Goal: Task Accomplishment & Management: Manage account settings

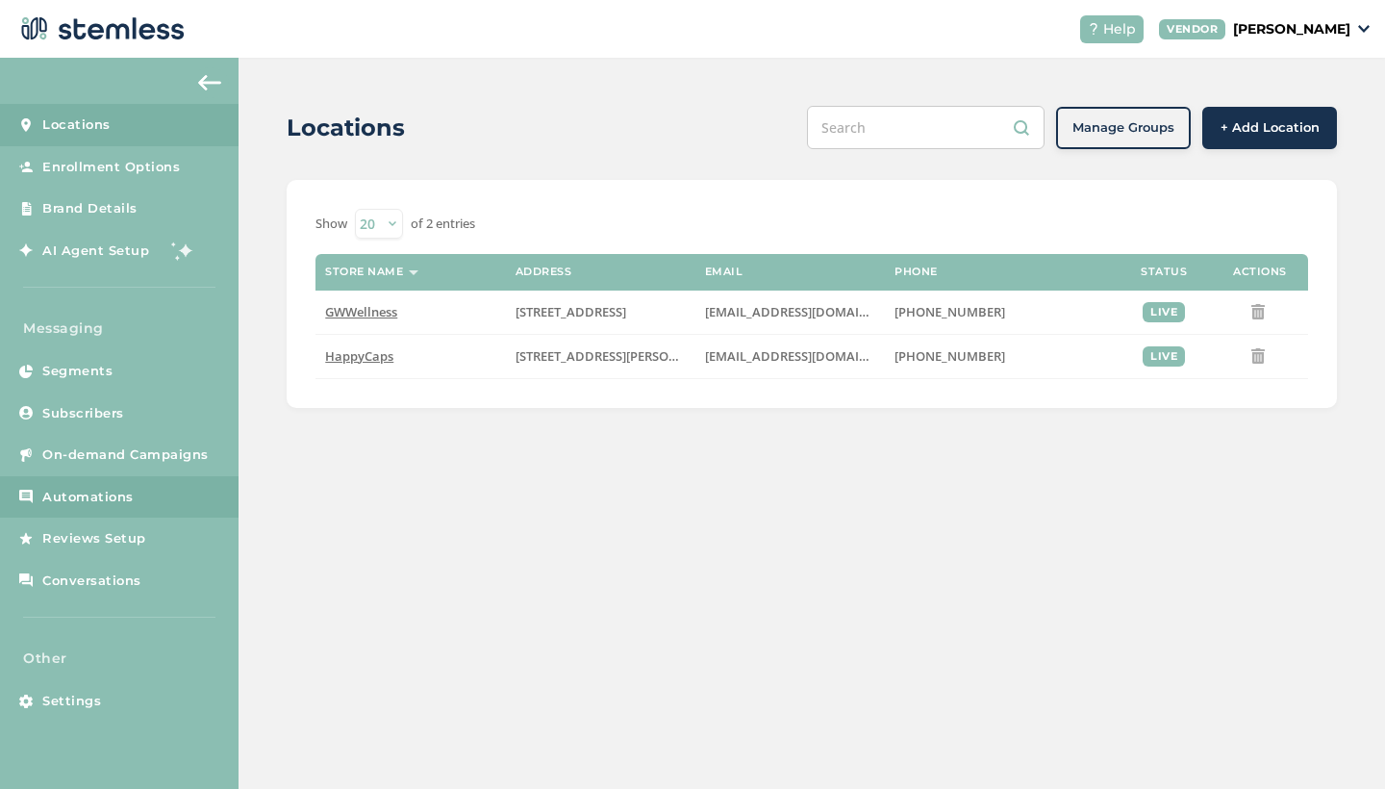
click at [96, 480] on link "Automations" at bounding box center [119, 497] width 239 height 42
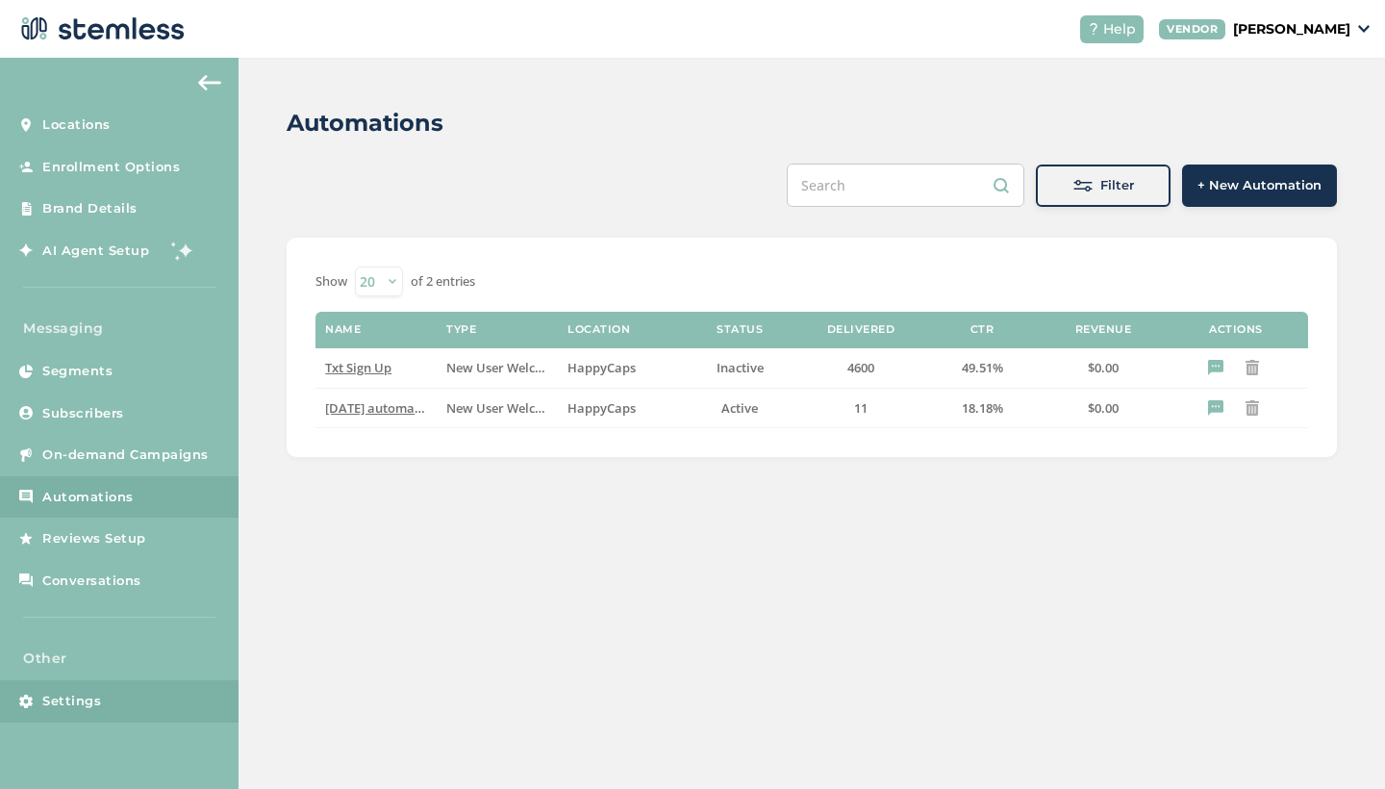
click at [73, 694] on span "Settings" at bounding box center [71, 701] width 59 height 19
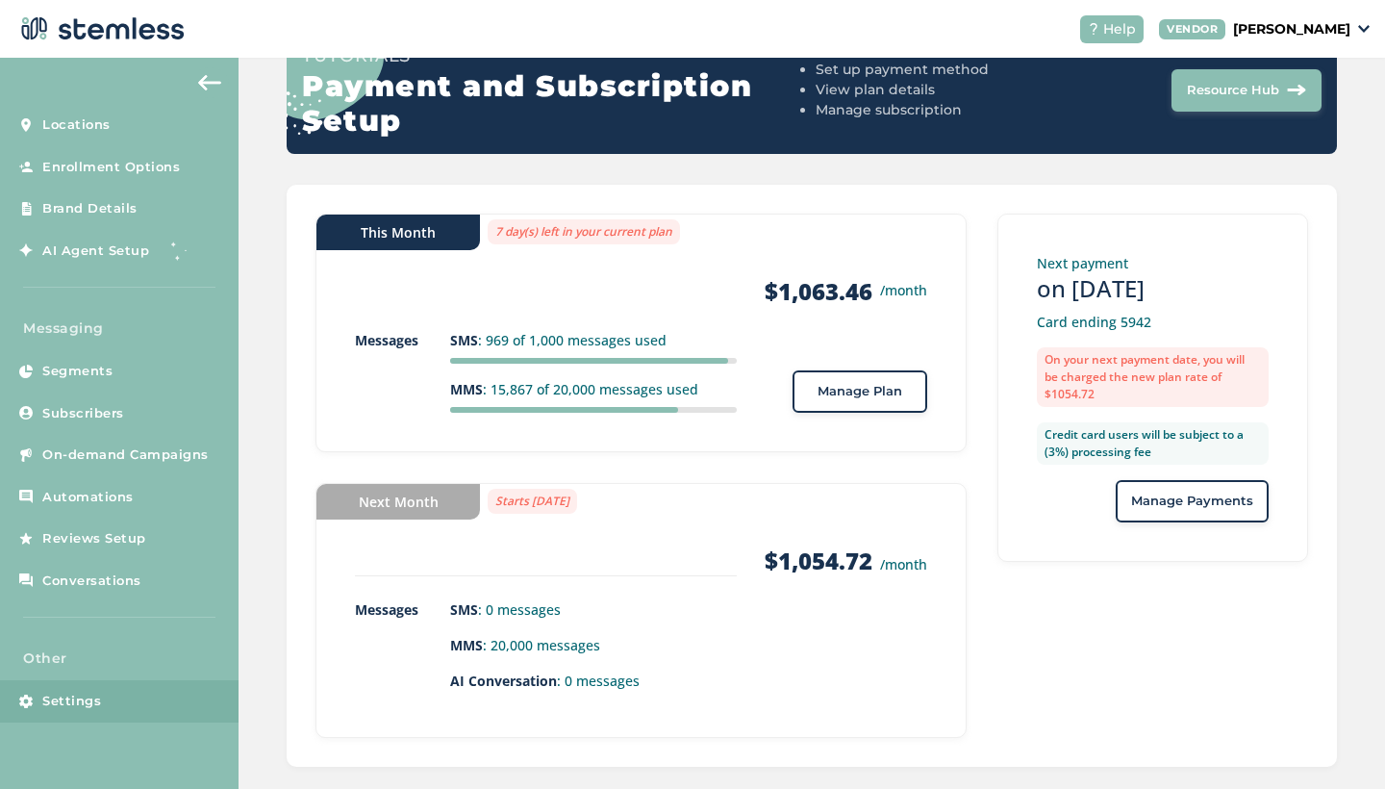
scroll to position [223, 0]
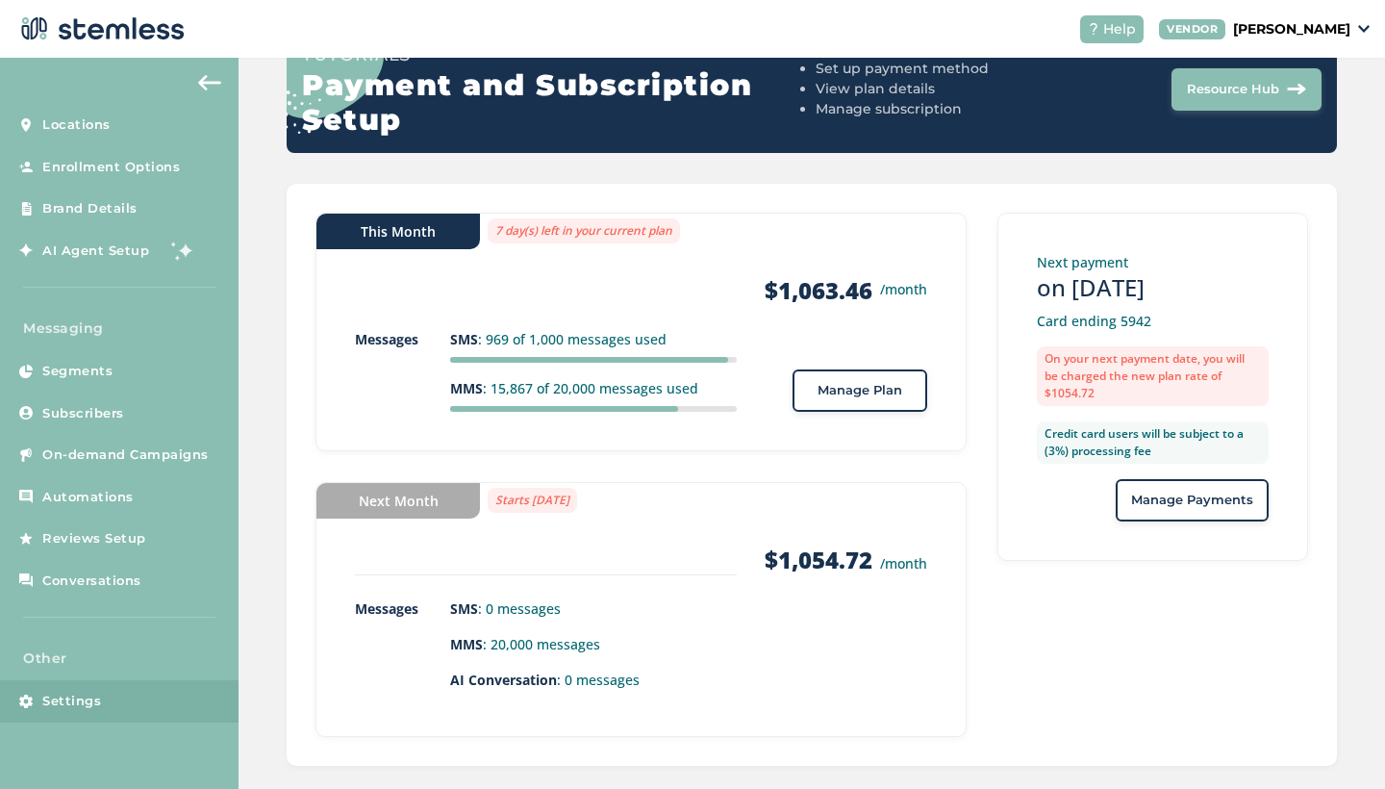
click at [867, 394] on span "Manage Plan" at bounding box center [860, 390] width 85 height 19
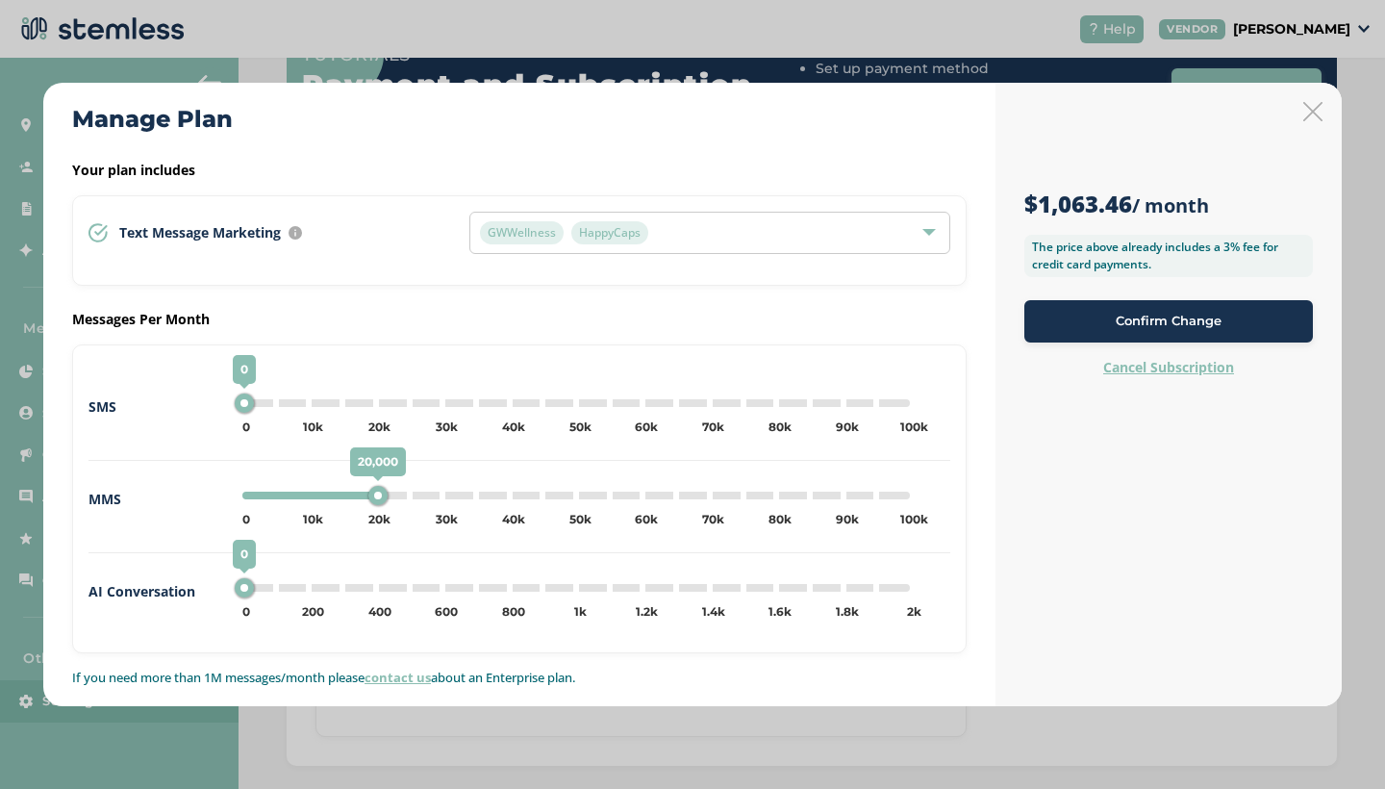
click at [312, 496] on div "20,000 0 5k 10k 15k 20k 25k 30k 35k 40k 45k 50k 55k 60k 65k 70k 75k 80k 85k 90k…" at bounding box center [576, 495] width 668 height 8
type input "10000"
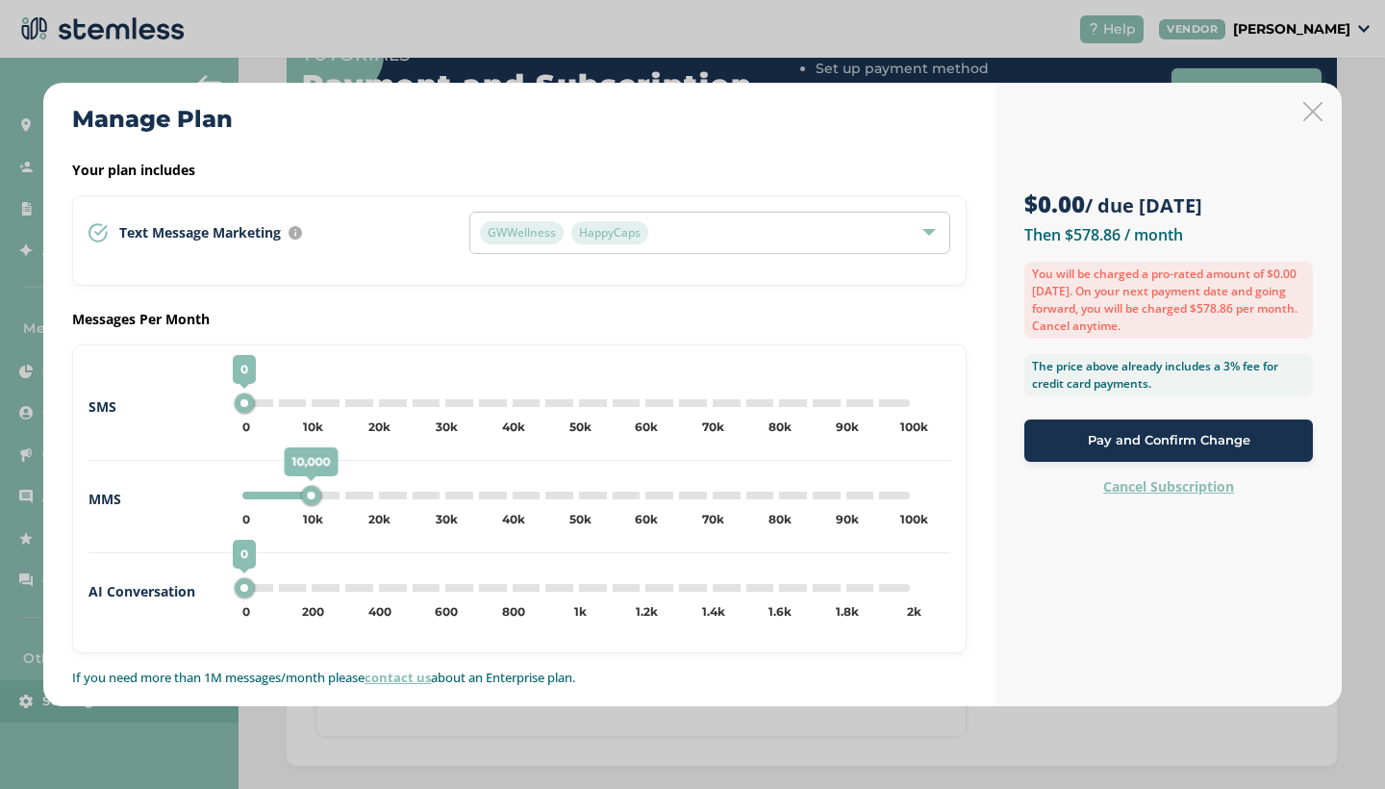
click at [268, 403] on div "0 0 5k 10k 15k 20k 25k 30k 35k 40k 45k 50k 55k 60k 65k 70k 75k 80k 85k 90k 95k …" at bounding box center [576, 403] width 668 height 8
click at [251, 401] on div "5,000 0 5k 10k 15k 20k 25k 30k 35k 40k 45k 50k 55k 60k 65k 70k 75k 80k 85k 90k …" at bounding box center [576, 403] width 668 height 8
click at [269, 404] on div "0 0 5k 10k 15k 20k 25k 30k 35k 40k 45k 50k 55k 60k 65k 70k 75k 80k 85k 90k 95k …" at bounding box center [576, 403] width 668 height 8
click at [252, 403] on div "5,000 0 5k 10k 15k 20k 25k 30k 35k 40k 45k 50k 55k 60k 65k 70k 75k 80k 85k 90k …" at bounding box center [576, 403] width 668 height 8
type input "0"
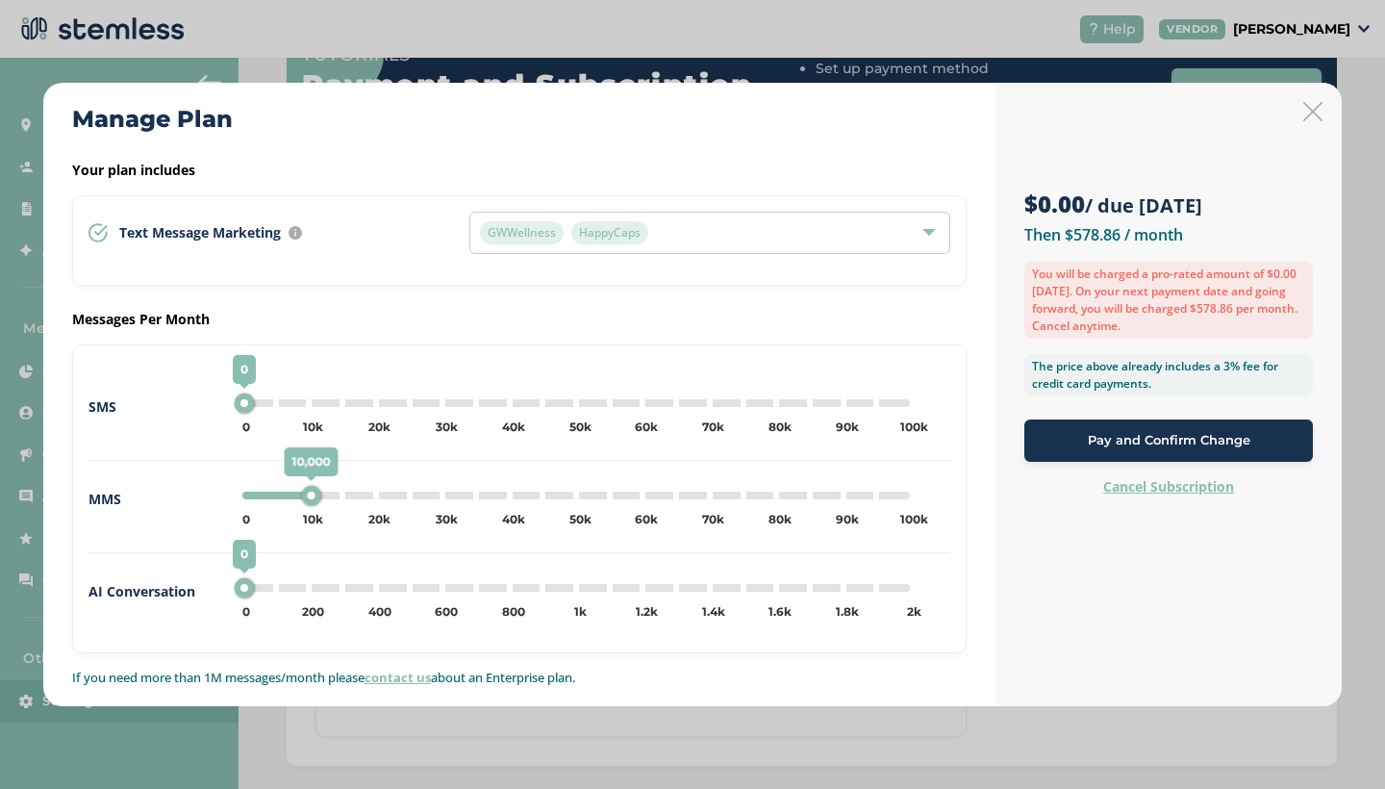
click at [1142, 452] on button "Pay and Confirm Change" at bounding box center [1168, 440] width 289 height 42
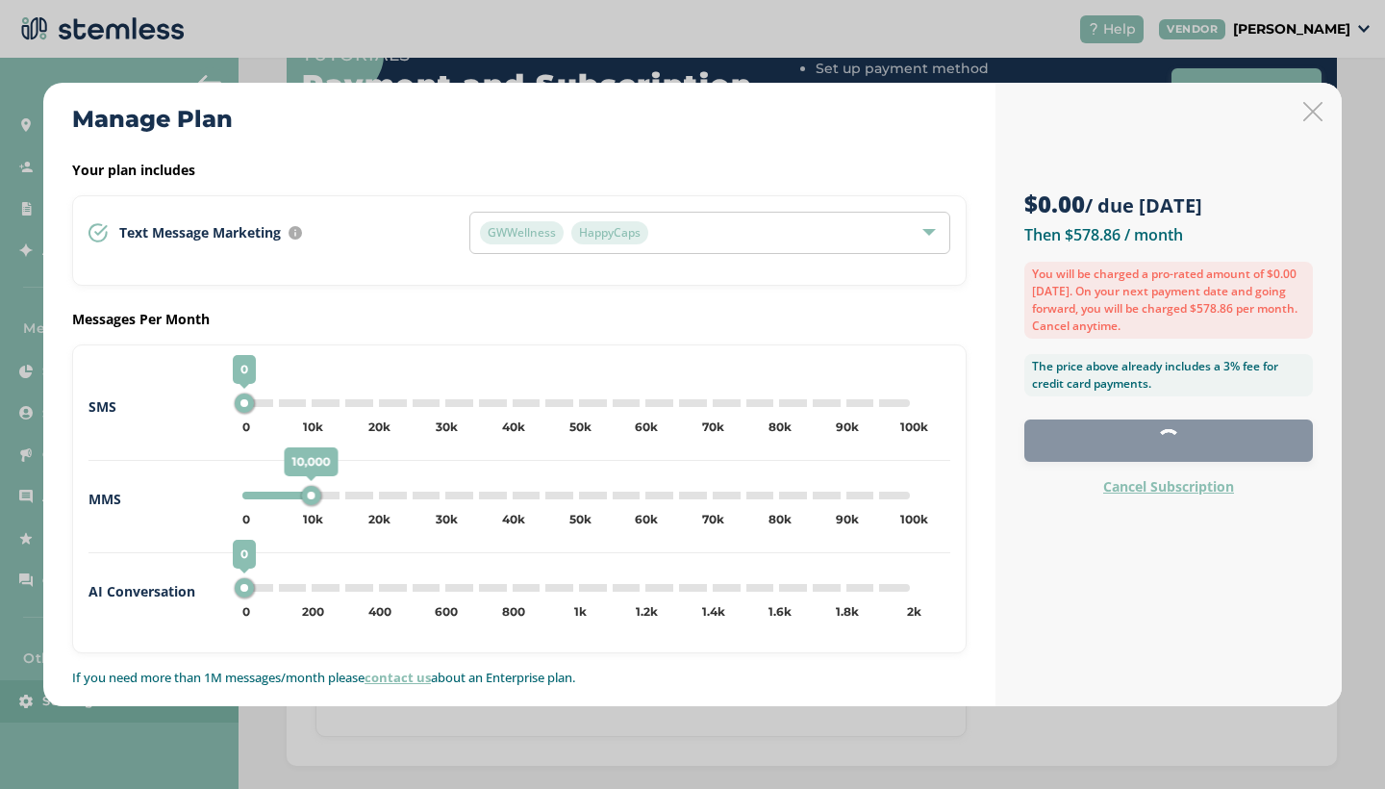
scroll to position [81, 0]
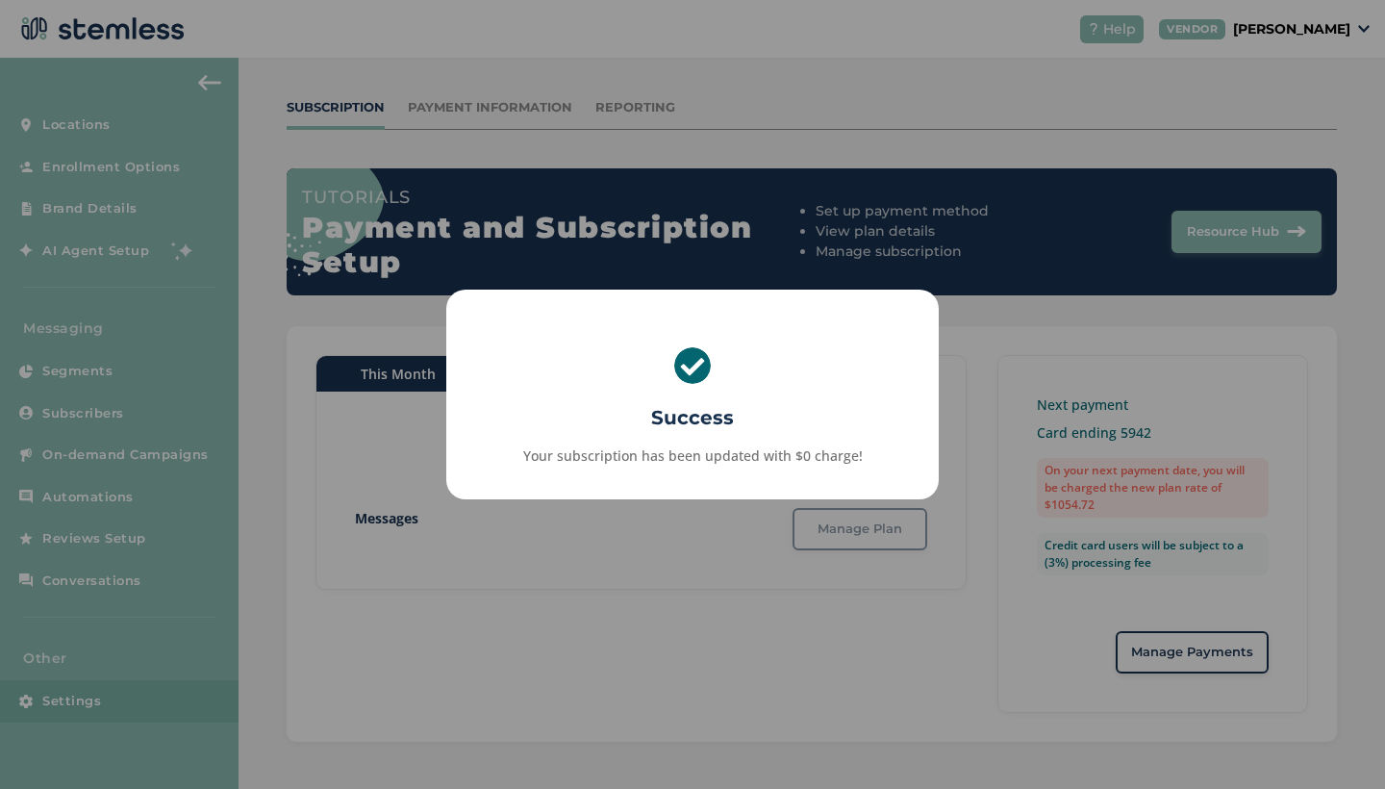
click at [1009, 396] on div "× Success Your subscription has been updated with $0 charge! OK No Cancel" at bounding box center [692, 394] width 1385 height 789
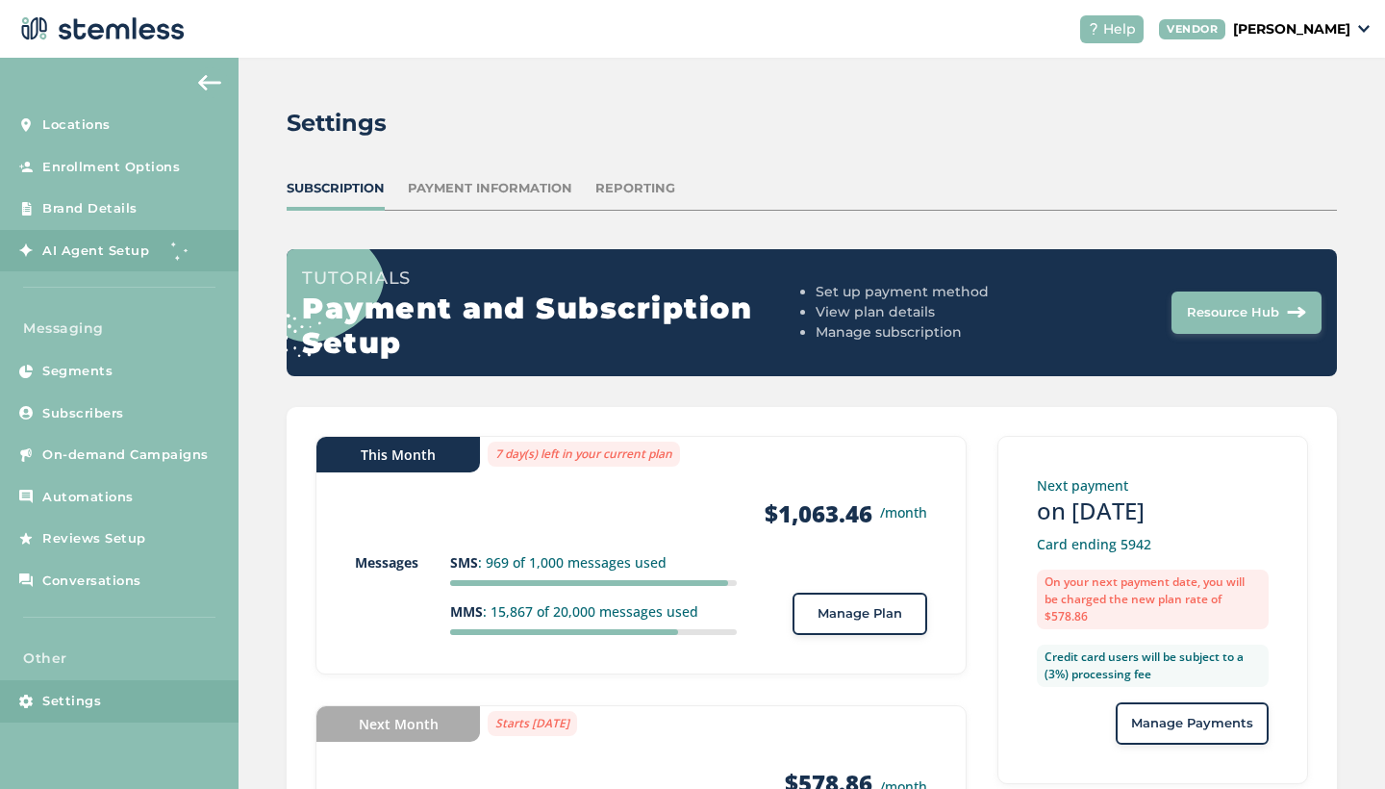
scroll to position [0, 0]
click at [196, 84] on button at bounding box center [209, 82] width 38 height 31
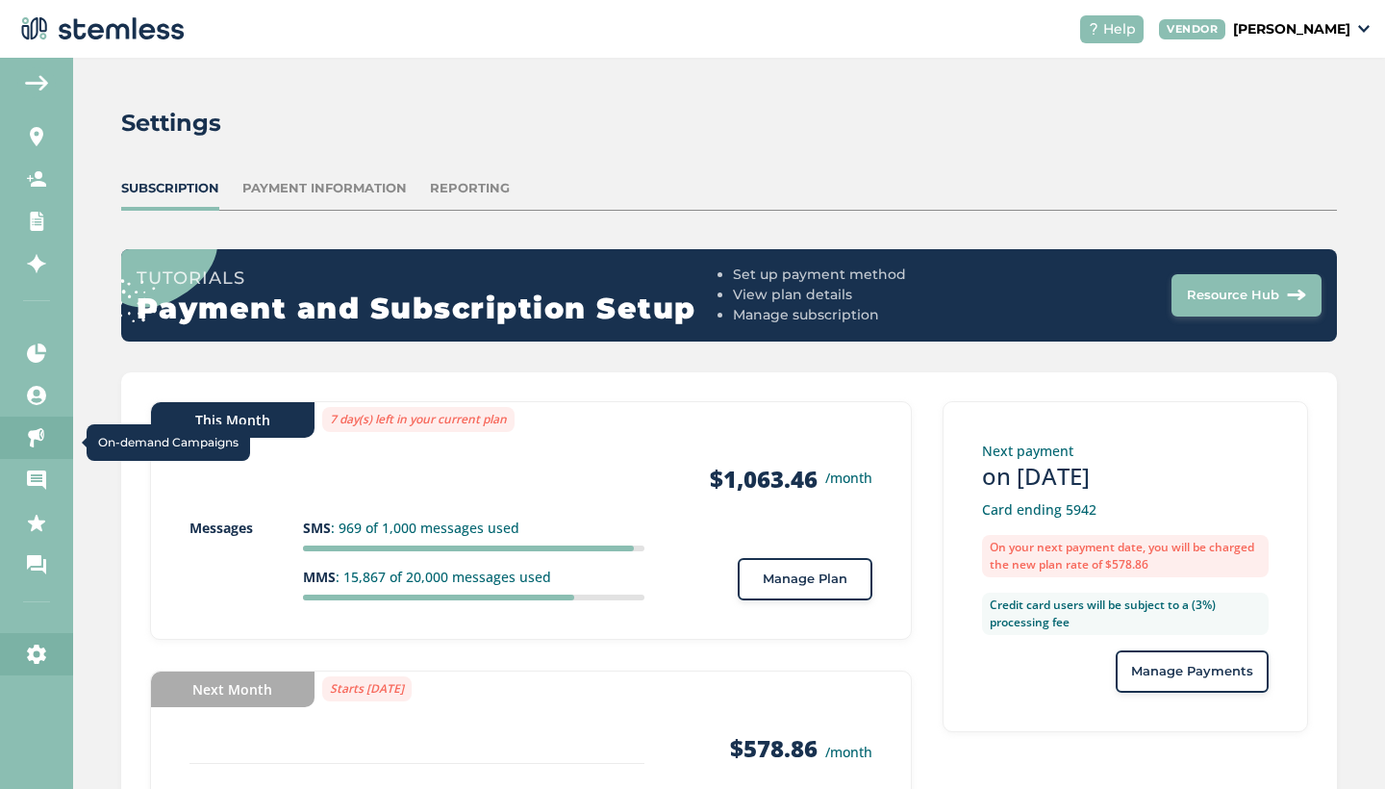
click at [39, 431] on icon at bounding box center [36, 437] width 19 height 19
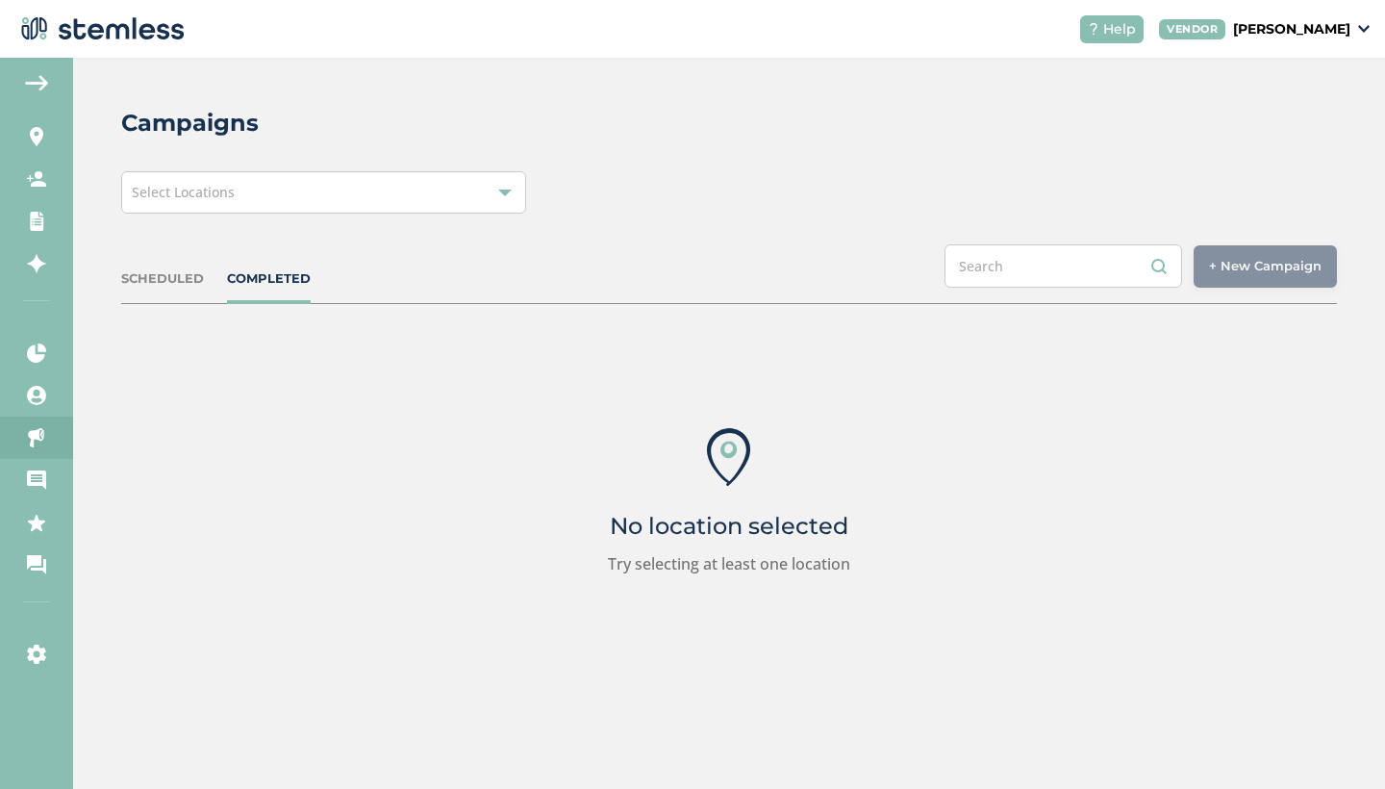
click at [314, 180] on div "Select Locations" at bounding box center [323, 192] width 405 height 42
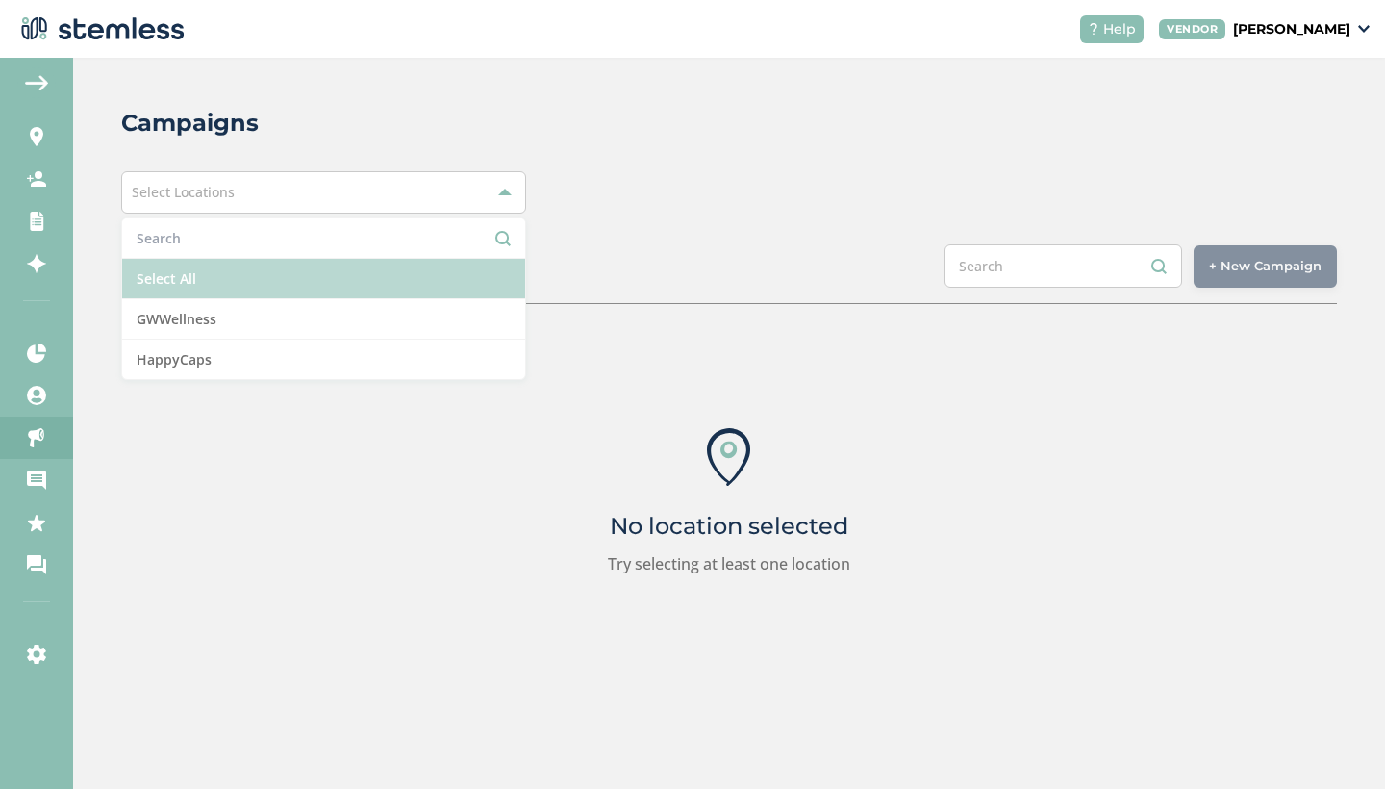
click at [265, 286] on li "Select All" at bounding box center [323, 279] width 403 height 40
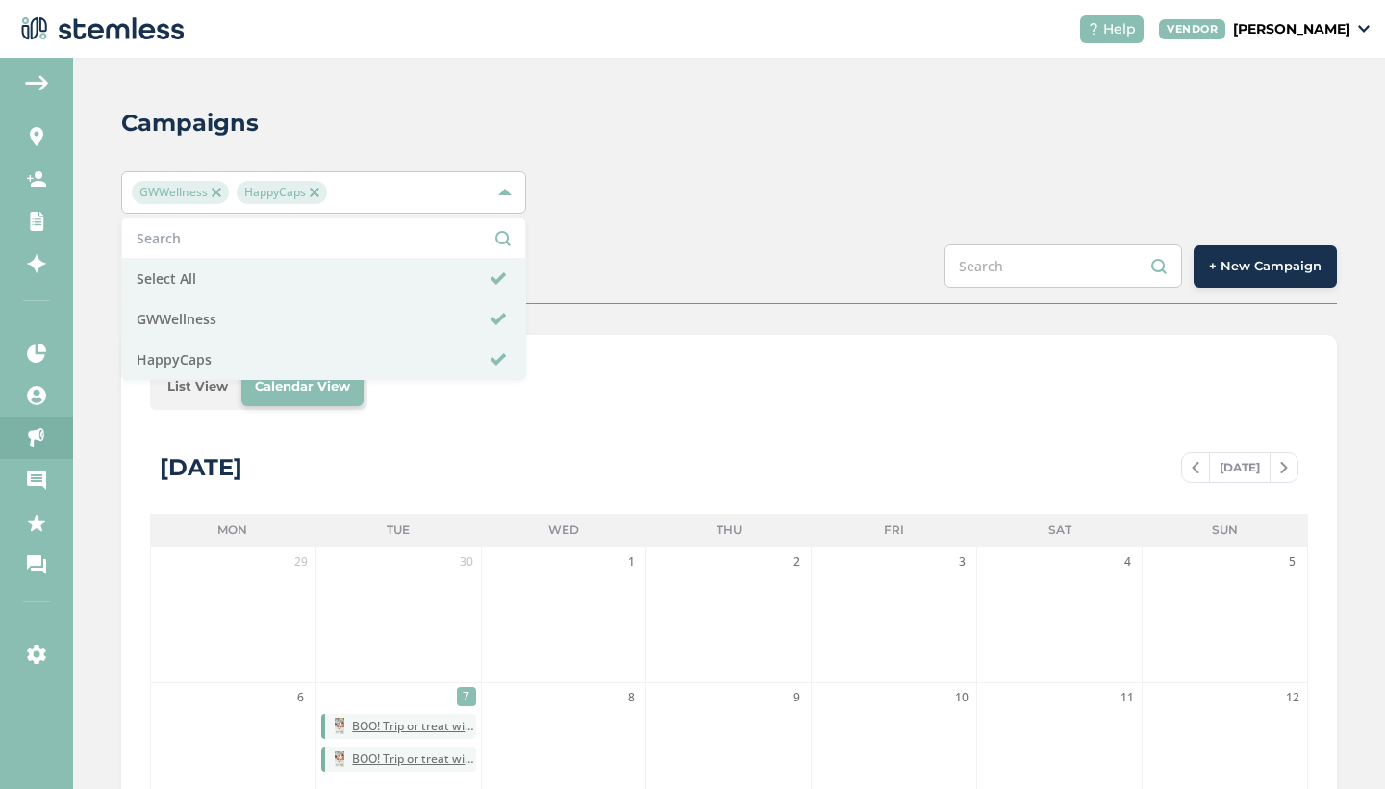
click at [202, 392] on li "List View" at bounding box center [198, 386] width 88 height 38
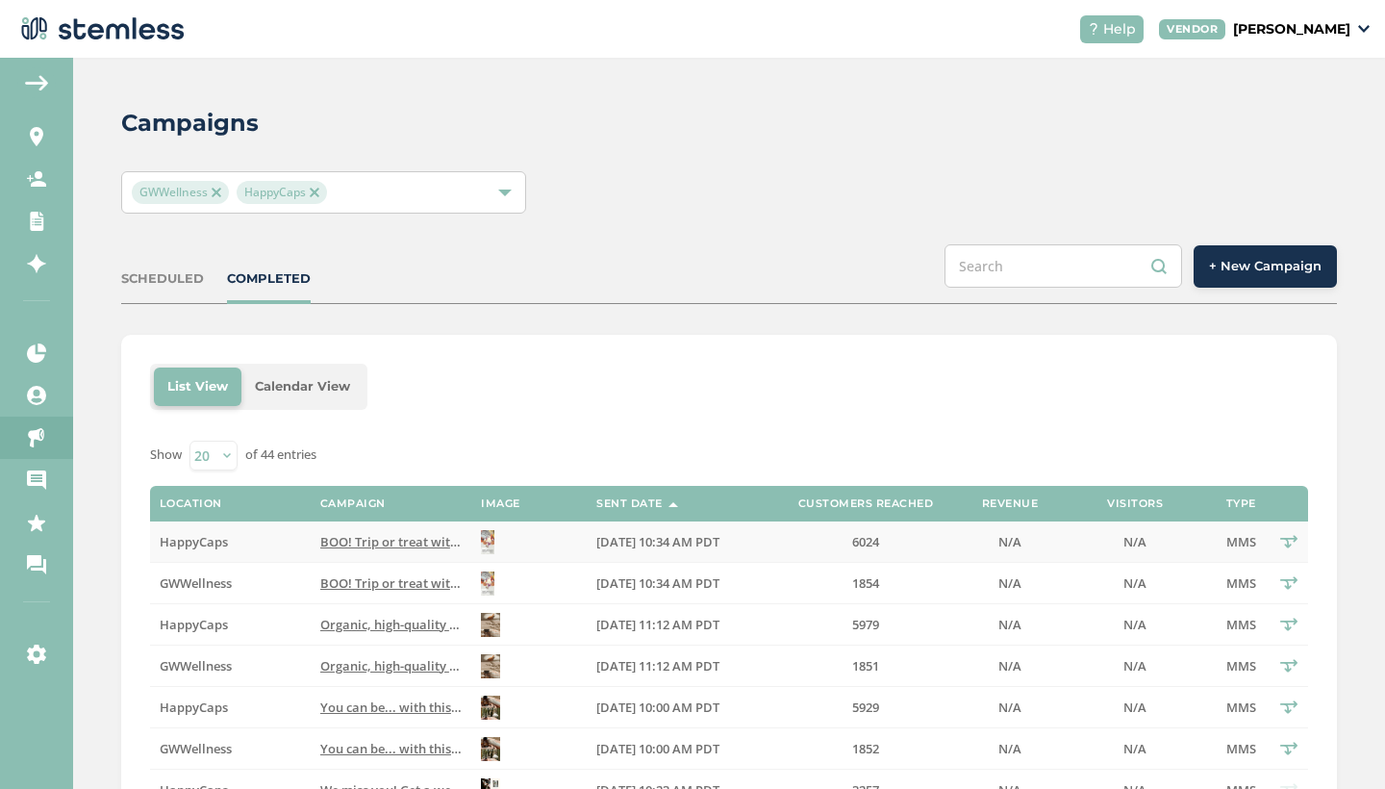
click at [417, 543] on span "BOO! Trip or treat with this [DATE] special from HappyCapsWellness. Access shop…" at bounding box center [765, 541] width 891 height 17
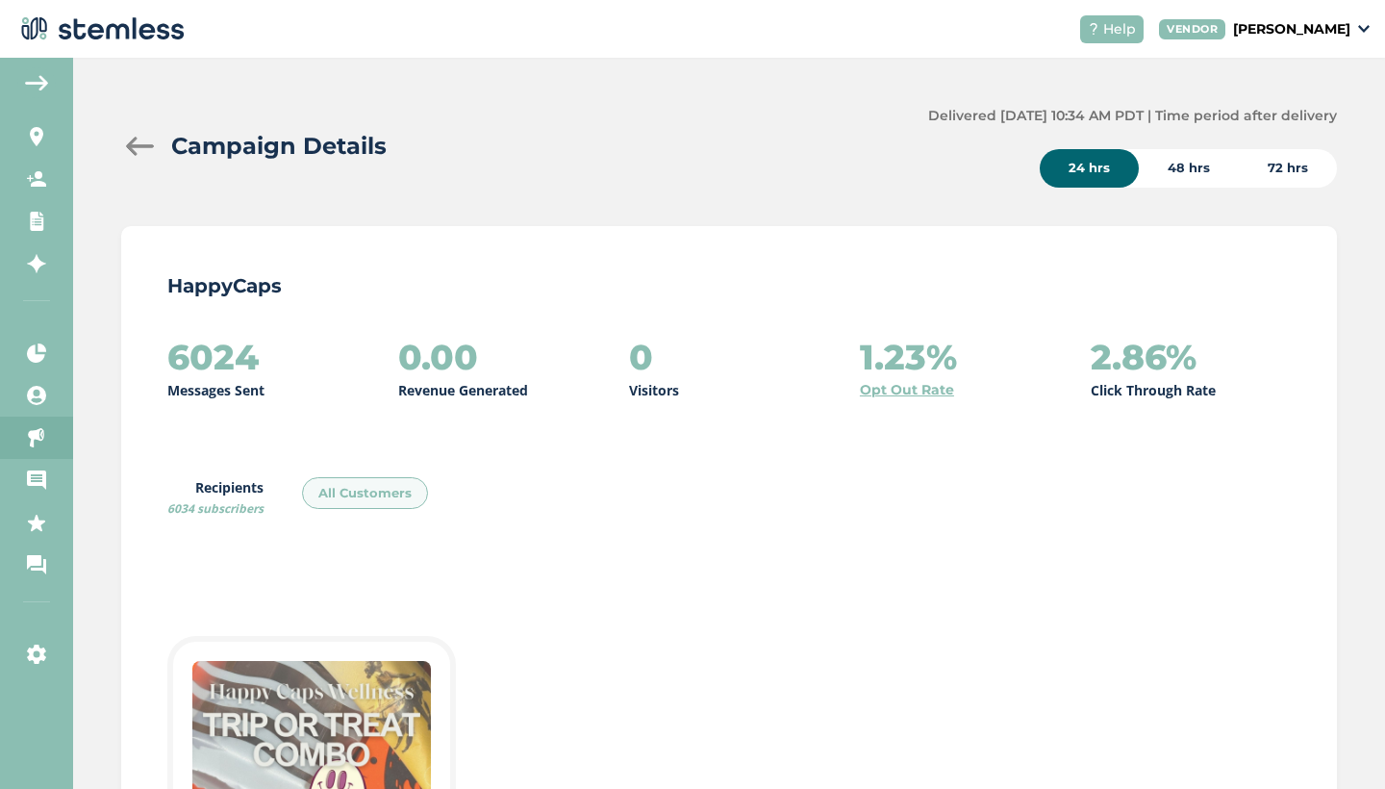
click at [1300, 170] on div "72 hrs" at bounding box center [1288, 168] width 98 height 38
click at [138, 146] on div at bounding box center [140, 146] width 38 height 19
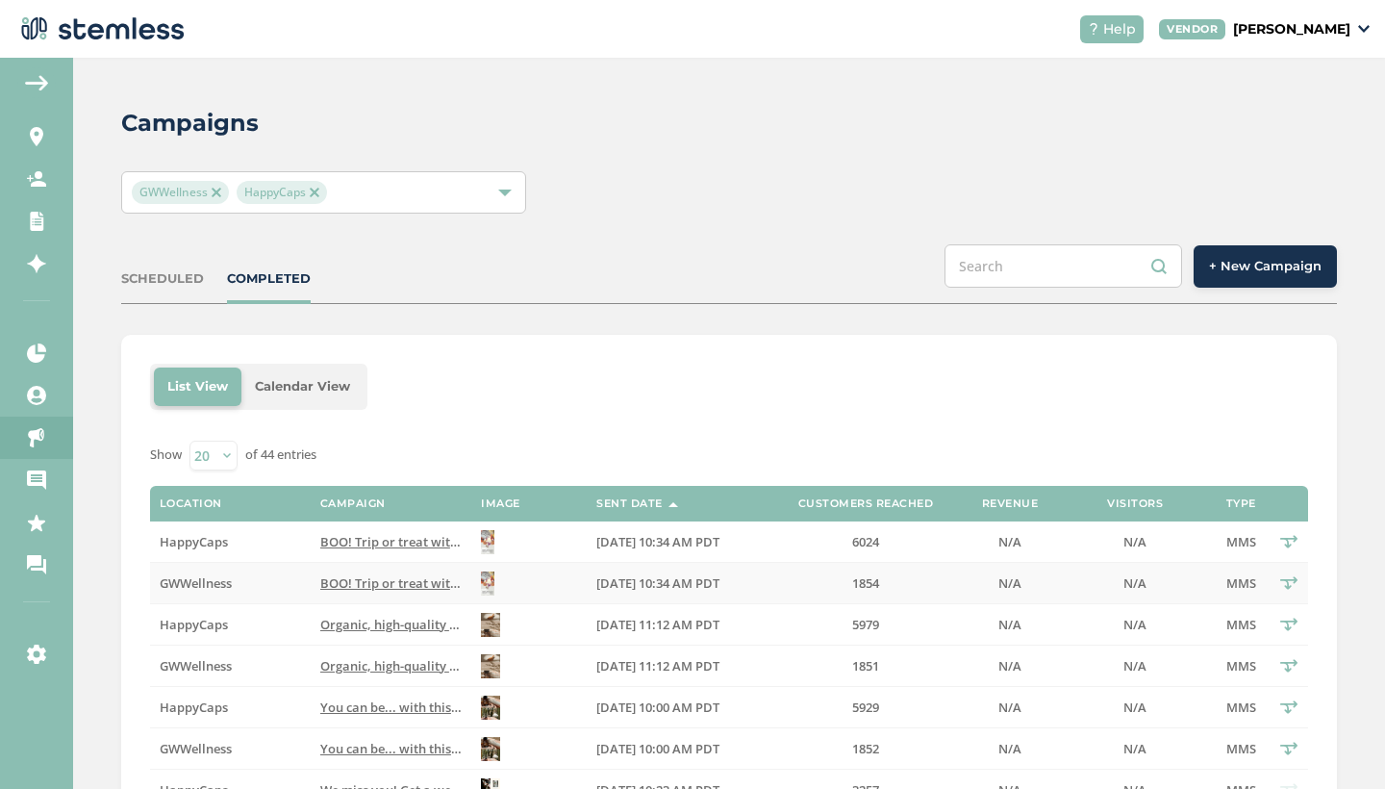
click at [404, 583] on span "BOO! Trip or treat with this [DATE] special from HappyCapsWellness. Access shop…" at bounding box center [765, 582] width 891 height 17
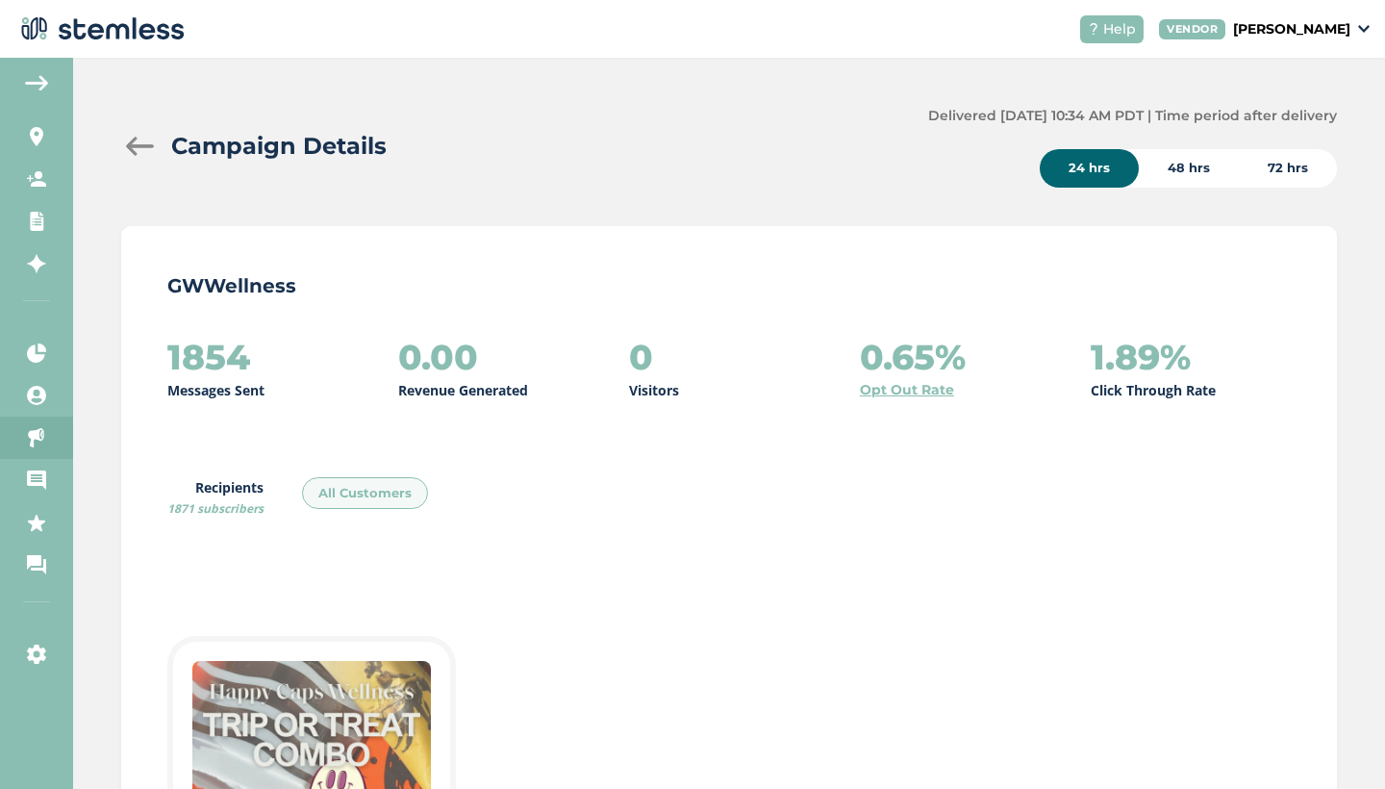
click at [1298, 173] on div "72 hrs" at bounding box center [1288, 168] width 98 height 38
